Goal: Information Seeking & Learning: Learn about a topic

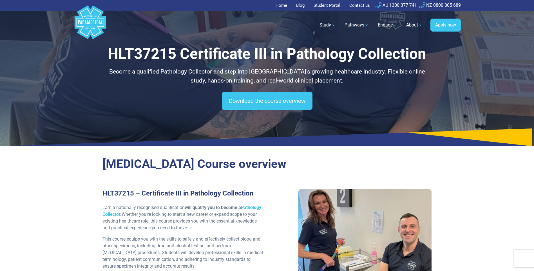
scroll to position [141, 0]
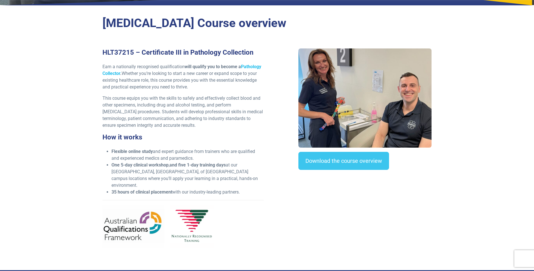
click at [253, 67] on link "Pathology Collector" at bounding box center [182, 70] width 159 height 12
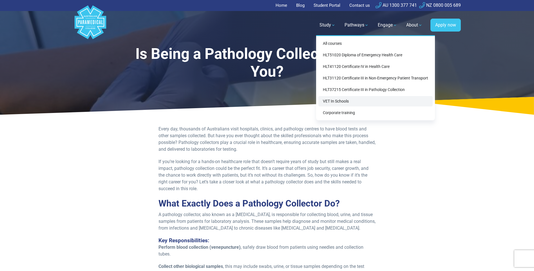
click at [341, 101] on link "VET In Schools" at bounding box center [376, 101] width 114 height 10
